Goal: Task Accomplishment & Management: Manage account settings

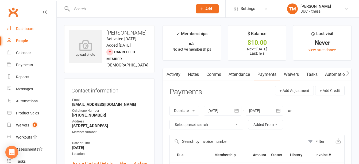
click at [29, 29] on div "Dashboard" at bounding box center [25, 28] width 18 height 4
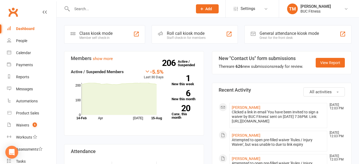
click at [108, 5] on input "text" at bounding box center [129, 8] width 119 height 7
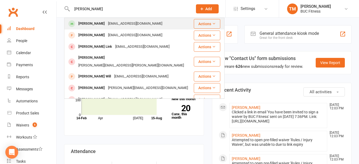
type input "[PERSON_NAME]"
click at [94, 25] on div "[PERSON_NAME]" at bounding box center [92, 24] width 30 height 8
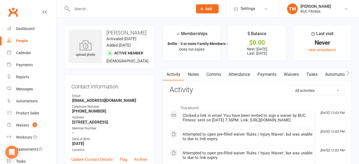
click at [293, 72] on link "Waivers" at bounding box center [291, 74] width 22 height 12
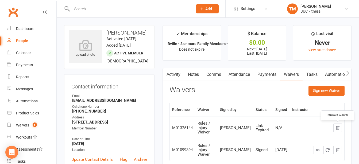
click at [338, 129] on icon "button" at bounding box center [337, 127] width 5 height 5
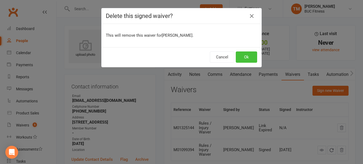
click at [247, 57] on button "Ok" at bounding box center [246, 56] width 21 height 11
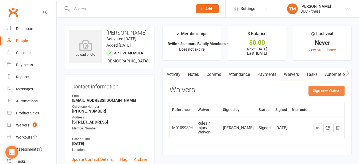
click at [324, 89] on button "Sign new Waiver" at bounding box center [326, 90] width 36 height 10
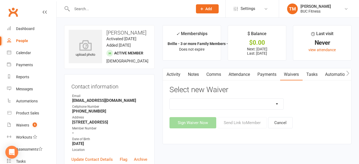
click at [243, 101] on select "New Client--[GEOGRAPHIC_DATA] New Client--[GEOGRAPHIC_DATA] Photo Release Waive…" at bounding box center [226, 103] width 113 height 11
select select "5045"
click at [170, 98] on select "New Client--[GEOGRAPHIC_DATA] New Client--[GEOGRAPHIC_DATA] Photo Release Waive…" at bounding box center [226, 103] width 113 height 11
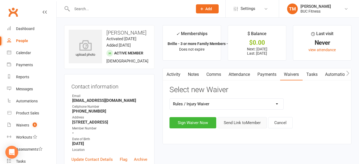
click at [253, 122] on button "Send Link to Member" at bounding box center [241, 122] width 49 height 11
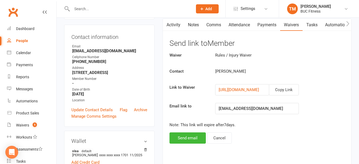
scroll to position [107, 0]
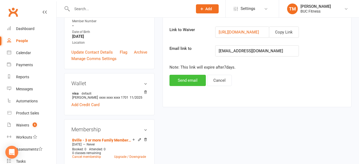
click at [184, 83] on button "Send email" at bounding box center [187, 80] width 36 height 11
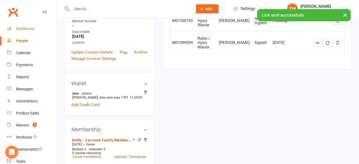
click at [29, 26] on link "Dashboard" at bounding box center [31, 29] width 49 height 12
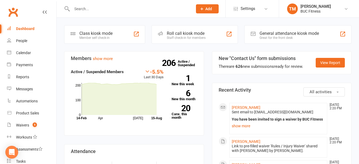
click at [26, 26] on link "Dashboard" at bounding box center [31, 29] width 49 height 12
click at [100, 4] on div at bounding box center [126, 8] width 125 height 17
click at [83, 11] on input "text" at bounding box center [129, 8] width 119 height 7
click at [83, 11] on input "L" at bounding box center [129, 8] width 119 height 7
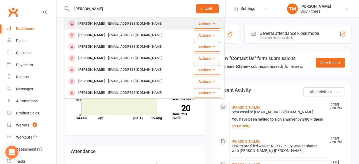
type input "[PERSON_NAME]"
click at [86, 23] on div "[PERSON_NAME]" at bounding box center [92, 24] width 30 height 8
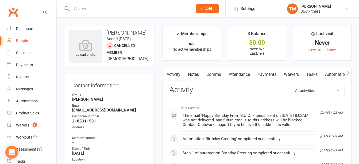
click at [119, 12] on input "text" at bounding box center [129, 8] width 119 height 7
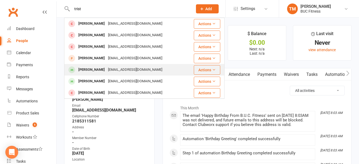
type input "trist"
click at [100, 72] on div "[PERSON_NAME]" at bounding box center [92, 70] width 30 height 8
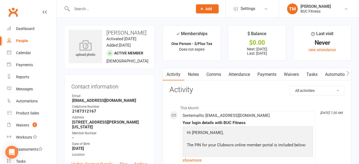
click at [264, 72] on link "Payments" at bounding box center [267, 74] width 26 height 12
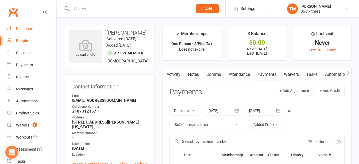
click at [33, 29] on div "Dashboard" at bounding box center [25, 28] width 18 height 4
